Goal: Find specific page/section: Find specific page/section

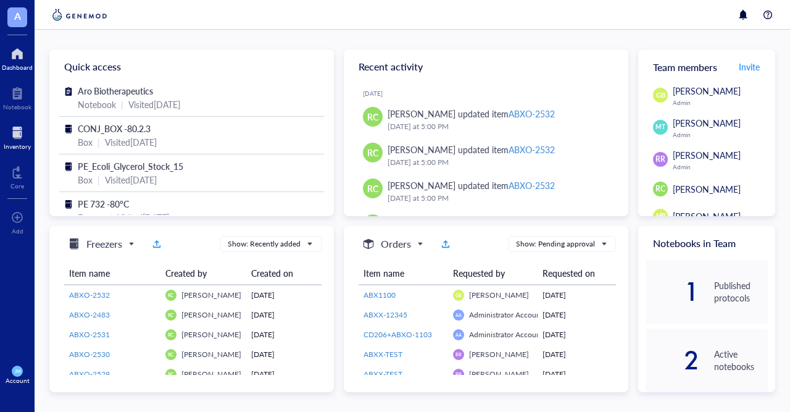
click at [22, 143] on div "Inventory" at bounding box center [17, 146] width 27 height 7
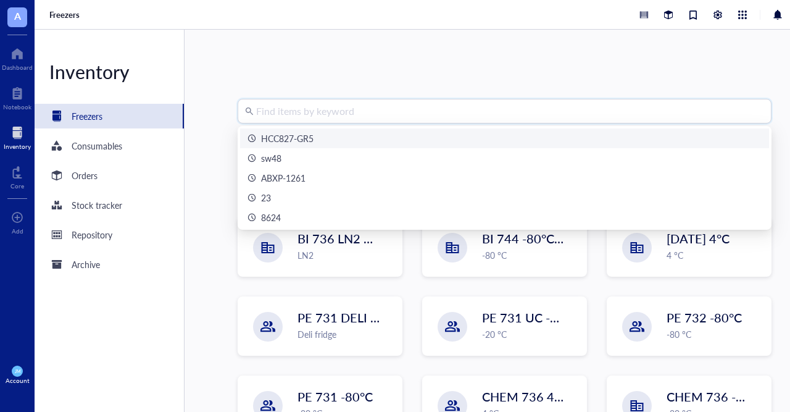
click at [288, 115] on input "search" at bounding box center [510, 110] width 508 height 23
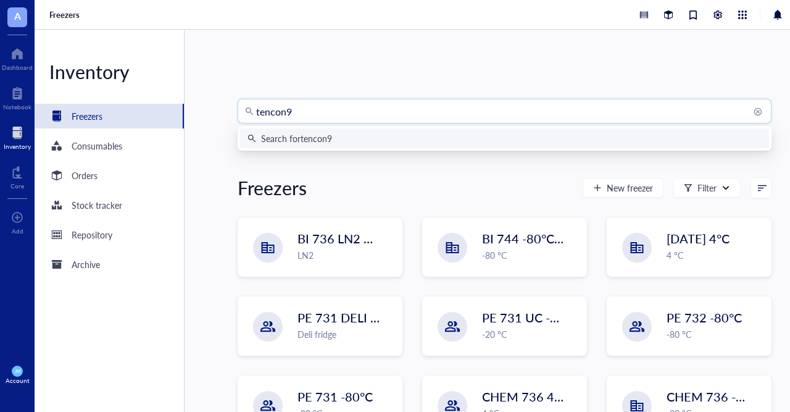
type input "tencon93"
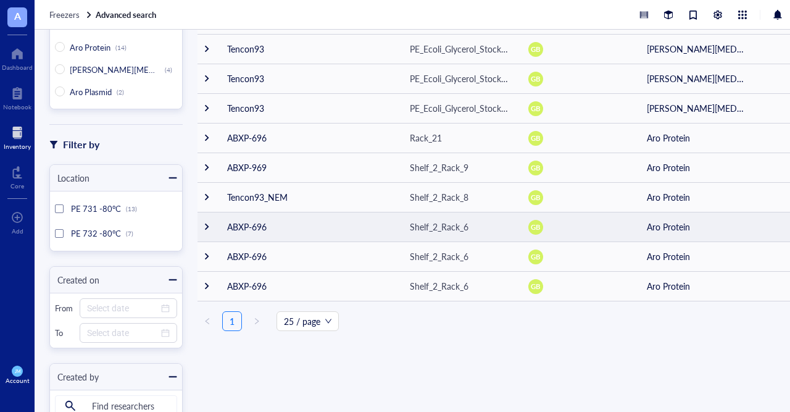
scroll to position [78, 0]
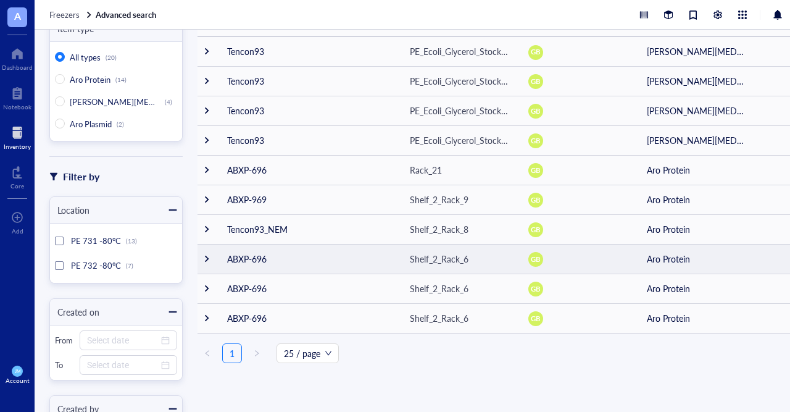
click at [204, 263] on td at bounding box center [208, 259] width 20 height 30
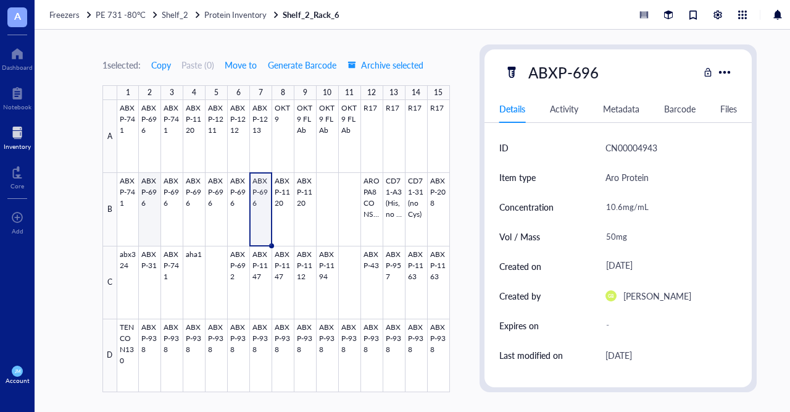
click at [149, 214] on div at bounding box center [283, 246] width 333 height 292
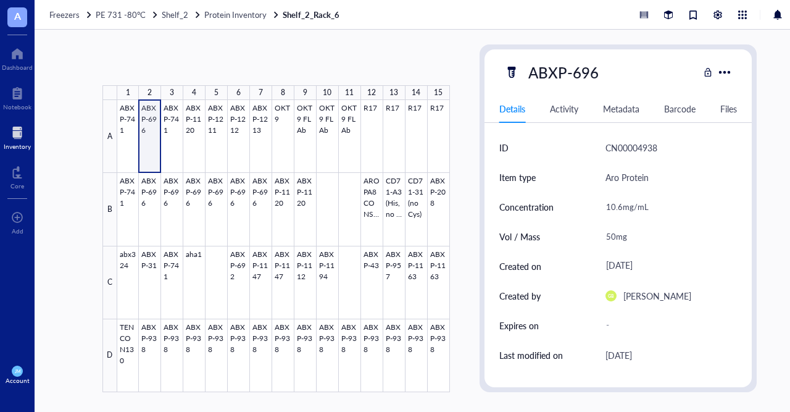
click at [157, 148] on div at bounding box center [283, 246] width 333 height 292
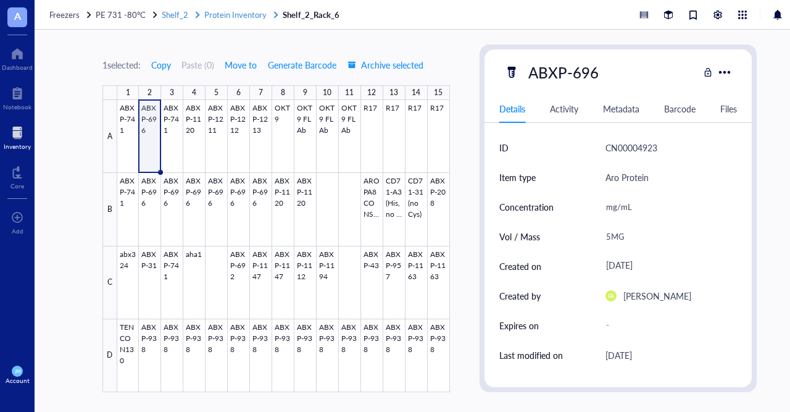
click at [248, 14] on span "Protein Inventory" at bounding box center [235, 15] width 62 height 12
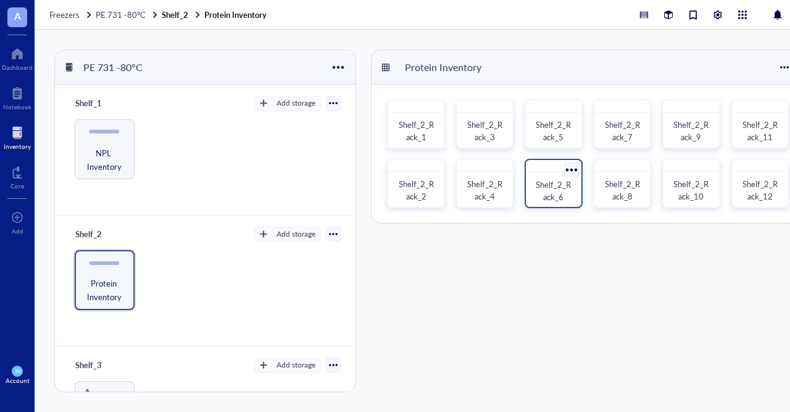
click at [556, 199] on span "Shelf_2_Rack_6" at bounding box center [553, 190] width 35 height 24
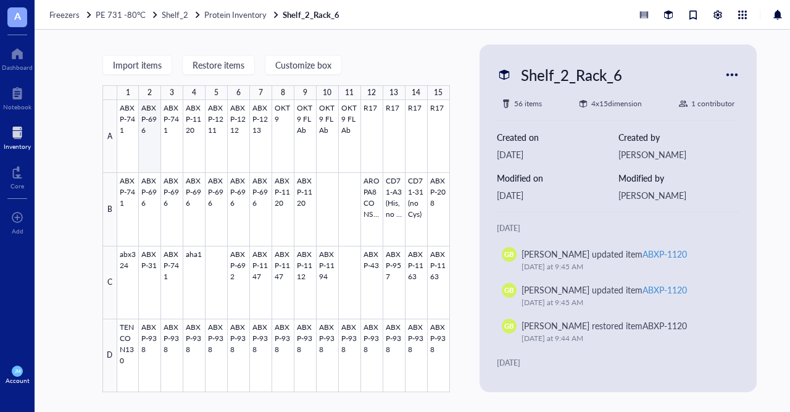
click at [153, 148] on div at bounding box center [283, 246] width 333 height 292
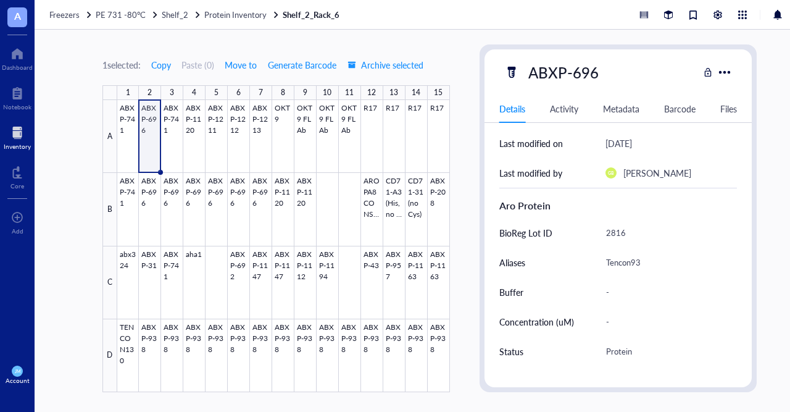
scroll to position [212, 0]
